Goal: Information Seeking & Learning: Learn about a topic

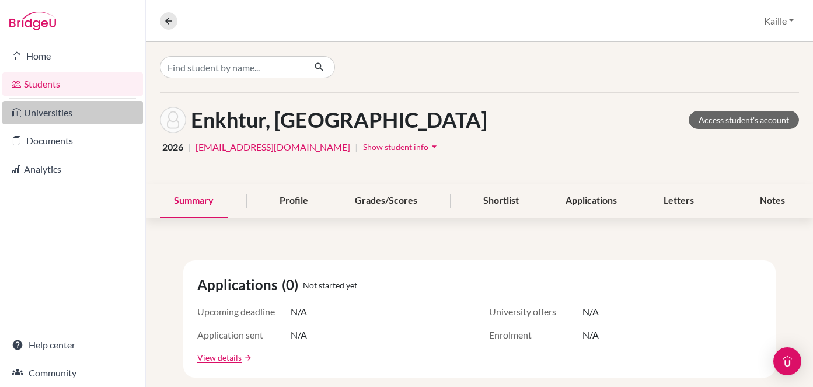
click at [44, 111] on link "Universities" at bounding box center [72, 112] width 141 height 23
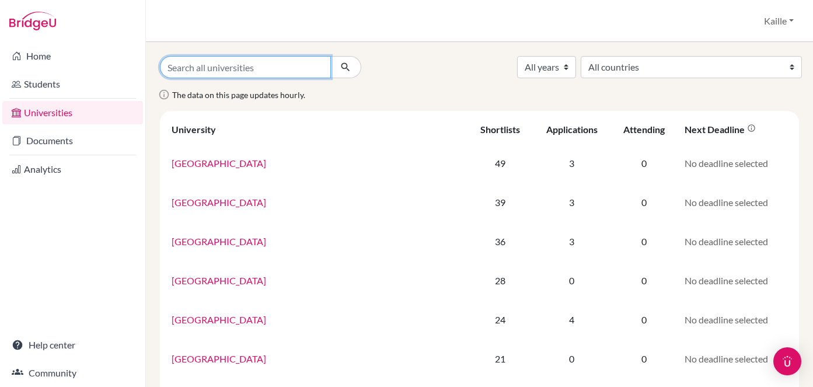
click at [304, 68] on input "Search all universities" at bounding box center [245, 67] width 171 height 22
type input "[GEOGRAPHIC_DATA][US_STATE]"
click at [330, 56] on button "submit" at bounding box center [345, 67] width 31 height 22
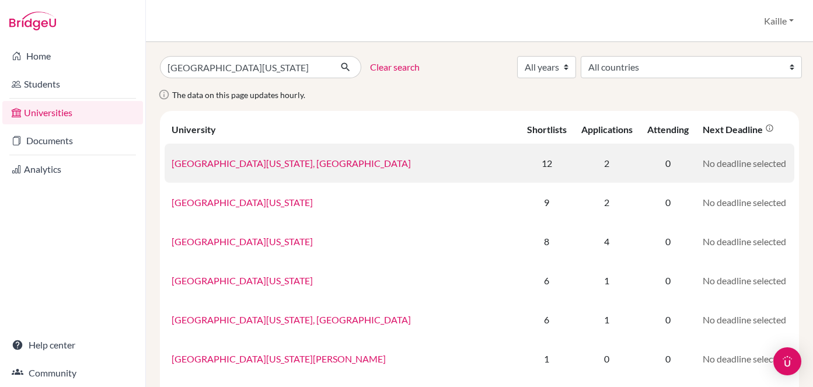
click at [307, 168] on link "[GEOGRAPHIC_DATA][US_STATE], [GEOGRAPHIC_DATA]" at bounding box center [291, 163] width 239 height 11
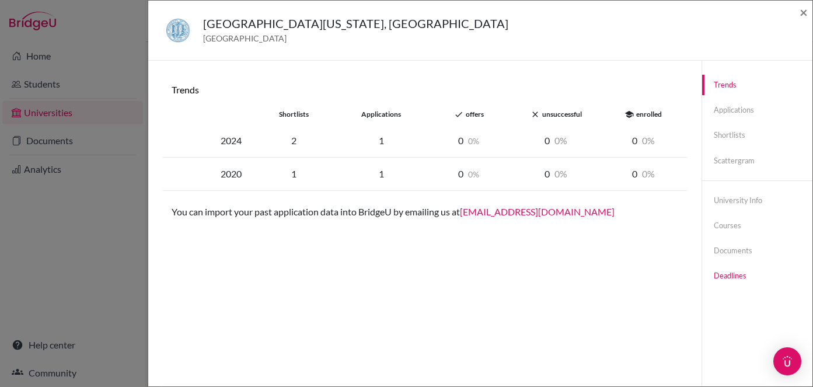
click at [744, 284] on link "Deadlines" at bounding box center [757, 276] width 110 height 20
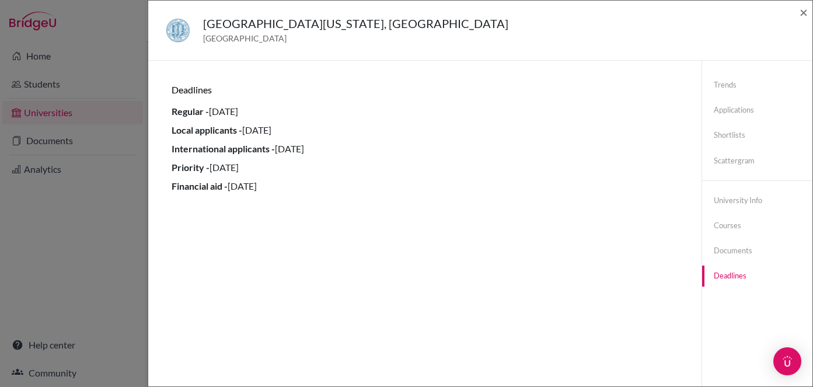
click at [118, 121] on div "University of California, Los Angeles United States of America × Trends shortli…" at bounding box center [406, 193] width 813 height 387
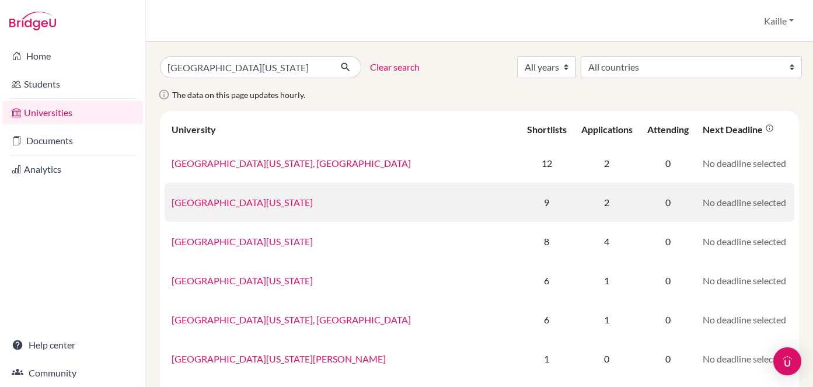
click at [266, 197] on link "[GEOGRAPHIC_DATA][US_STATE]" at bounding box center [242, 202] width 141 height 11
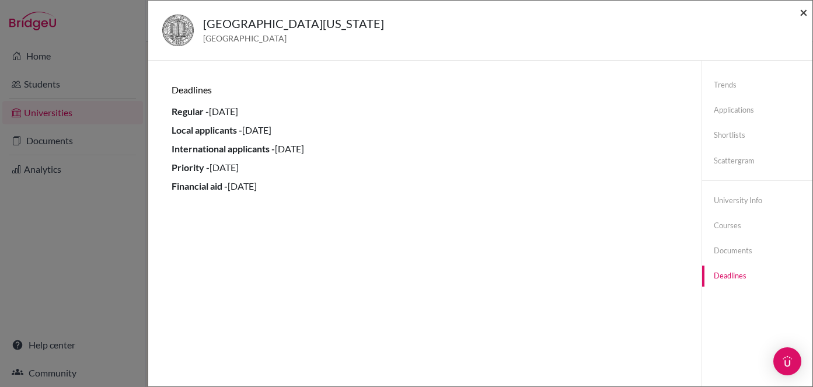
click at [806, 7] on span "×" at bounding box center [804, 12] width 8 height 17
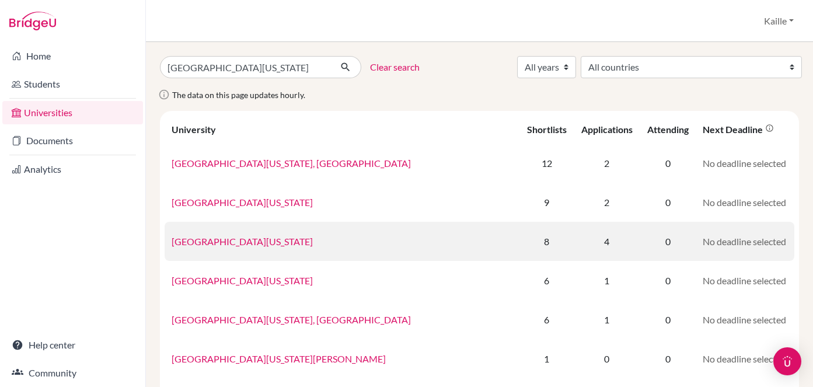
click at [288, 241] on link "[GEOGRAPHIC_DATA][US_STATE]" at bounding box center [242, 241] width 141 height 11
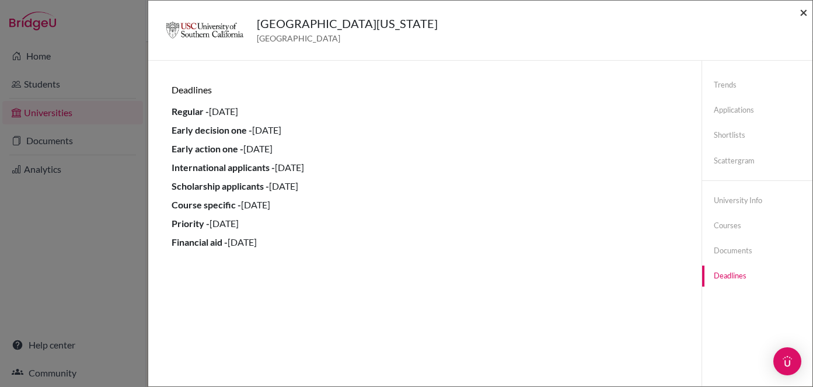
click at [803, 14] on span "×" at bounding box center [804, 12] width 8 height 17
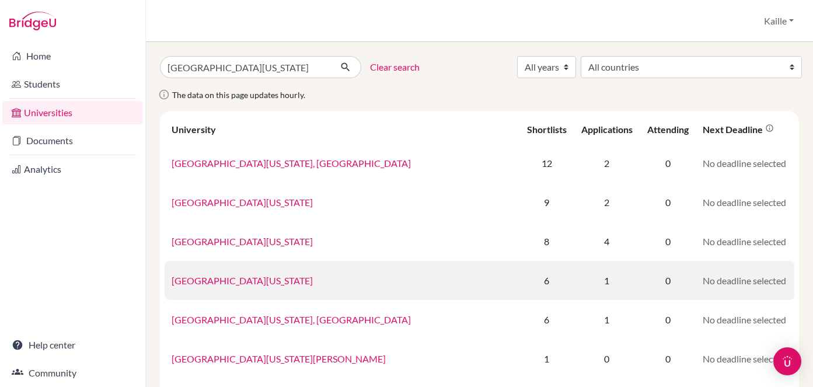
click at [274, 277] on link "University of California, Irvine" at bounding box center [242, 280] width 141 height 11
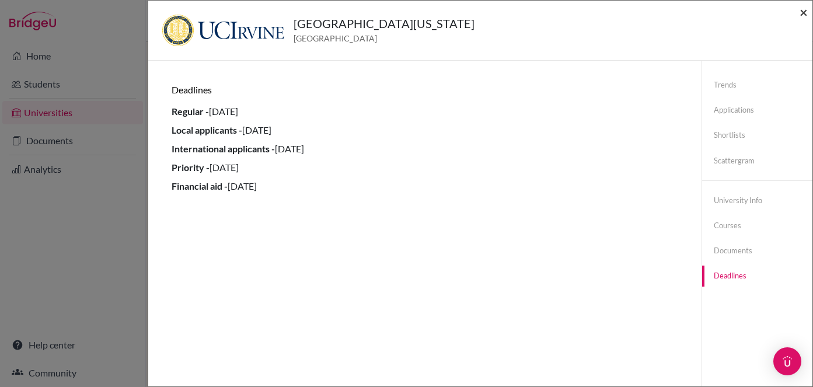
click at [804, 11] on span "×" at bounding box center [804, 12] width 8 height 17
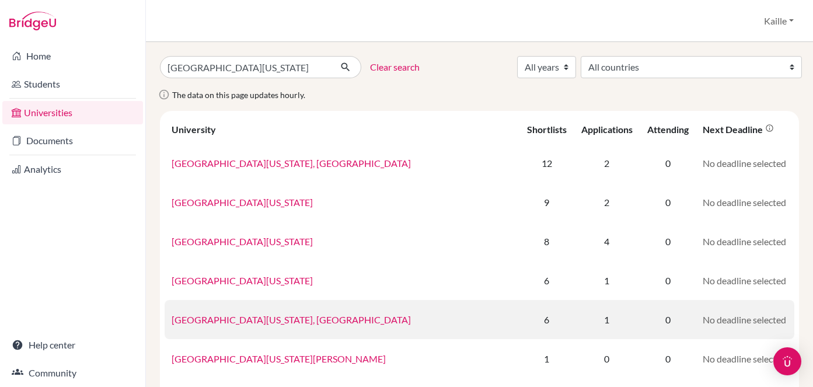
click at [290, 321] on link "University of California, San Diego" at bounding box center [291, 319] width 239 height 11
